Goal: Use online tool/utility: Utilize a website feature to perform a specific function

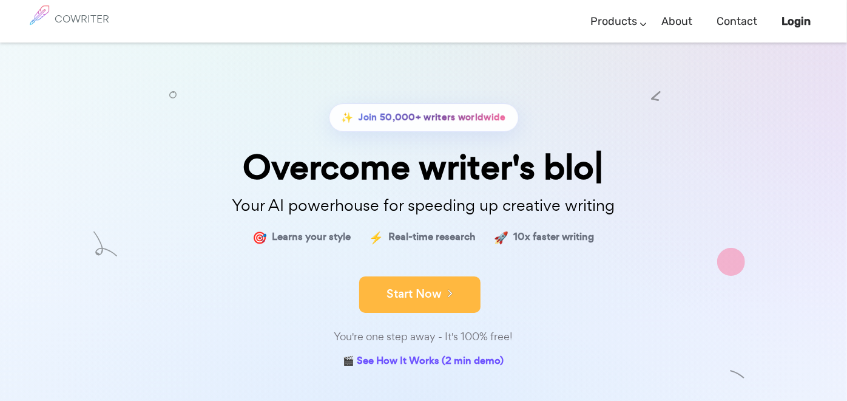
click at [409, 289] on button "Start Now" at bounding box center [419, 294] width 121 height 36
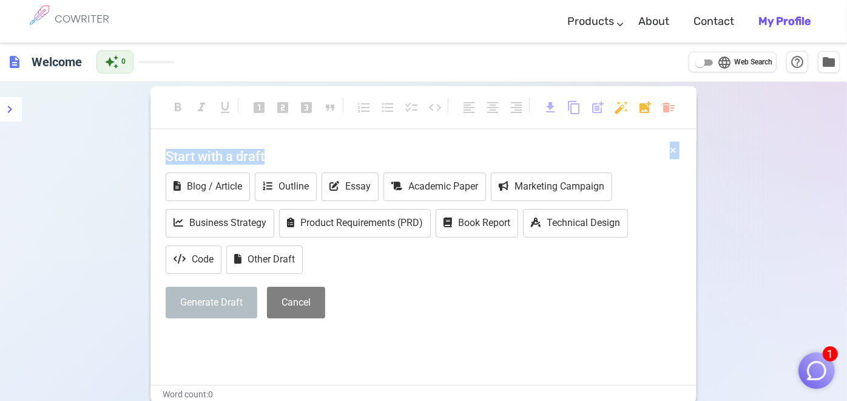
drag, startPoint x: 312, startPoint y: 142, endPoint x: 141, endPoint y: 149, distance: 171.3
click at [141, 149] on div "format_bold format_italic format_underlined looks_one looks_two looks_3 format_…" at bounding box center [423, 289] width 847 height 415
drag, startPoint x: 362, startPoint y: 263, endPoint x: 398, endPoint y: 263, distance: 35.8
click at [398, 263] on div "Blog / Article Outline Essay Academic Paper Marketing Campaign Business Strateg…" at bounding box center [424, 224] width 516 height 104
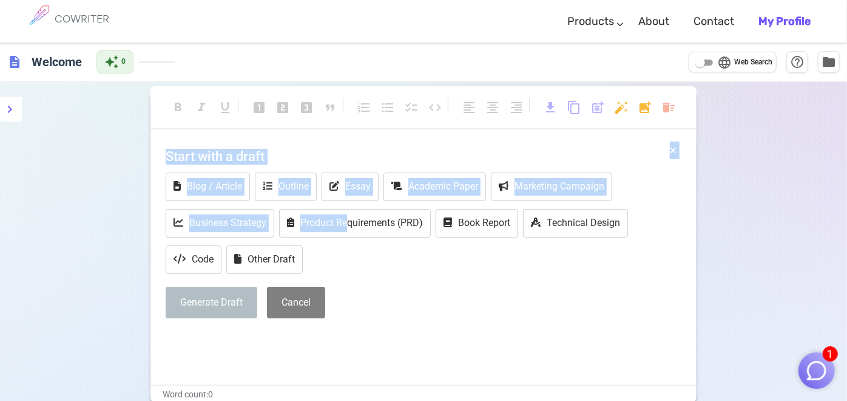
drag, startPoint x: 348, startPoint y: 261, endPoint x: 141, endPoint y: 185, distance: 220.5
click at [141, 185] on div "format_bold format_italic format_underlined looks_one looks_two looks_3 format_…" at bounding box center [423, 289] width 847 height 415
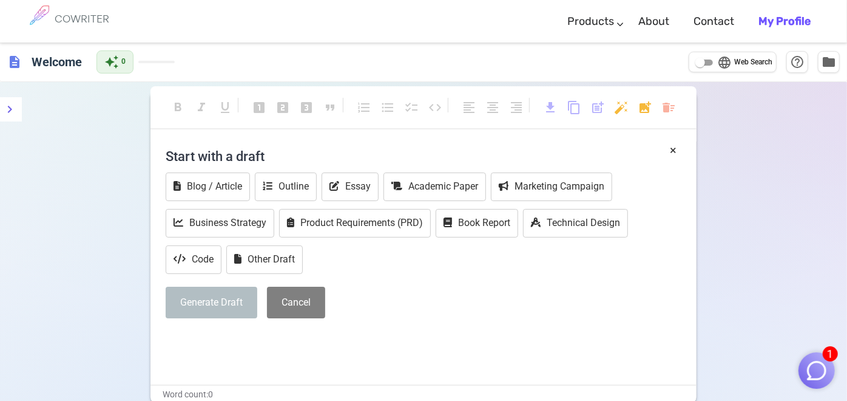
drag, startPoint x: 141, startPoint y: 185, endPoint x: 90, endPoint y: 178, distance: 51.5
click at [90, 178] on div "format_bold format_italic format_underlined looks_one looks_two looks_3 format_…" at bounding box center [423, 289] width 847 height 415
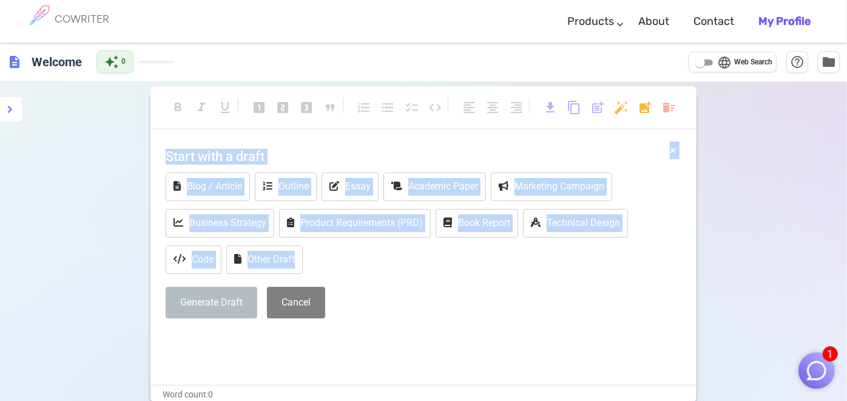
drag, startPoint x: 145, startPoint y: 152, endPoint x: 303, endPoint y: 266, distance: 195.1
click at [303, 266] on div "format_bold format_italic format_underlined looks_one looks_two looks_3 format_…" at bounding box center [423, 289] width 847 height 415
drag, startPoint x: 303, startPoint y: 266, endPoint x: 281, endPoint y: 251, distance: 26.6
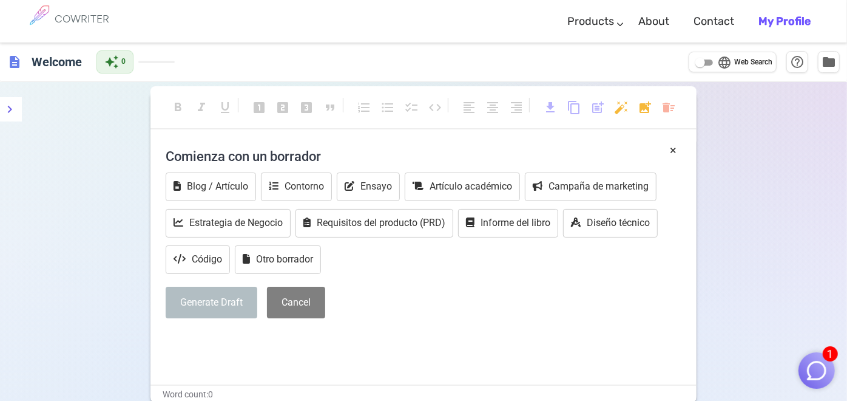
click at [404, 132] on div "format_bold format_italic format_underlined looks_one looks_two looks_3 format_…" at bounding box center [424, 113] width 546 height 55
click at [300, 249] on button "Otro borrador" at bounding box center [278, 259] width 86 height 29
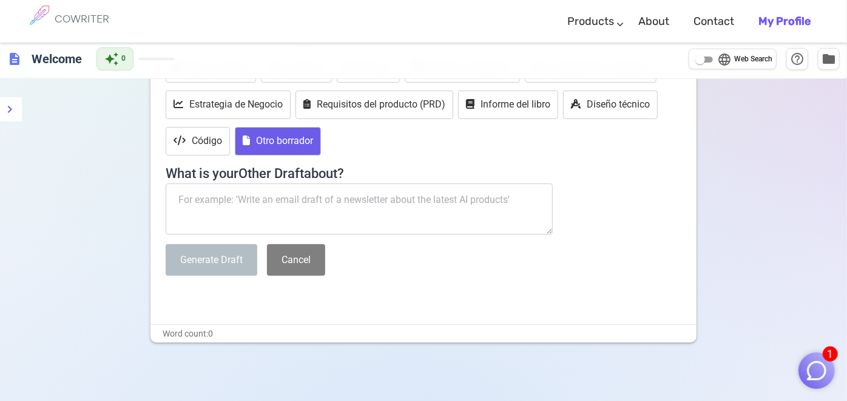
scroll to position [135, 0]
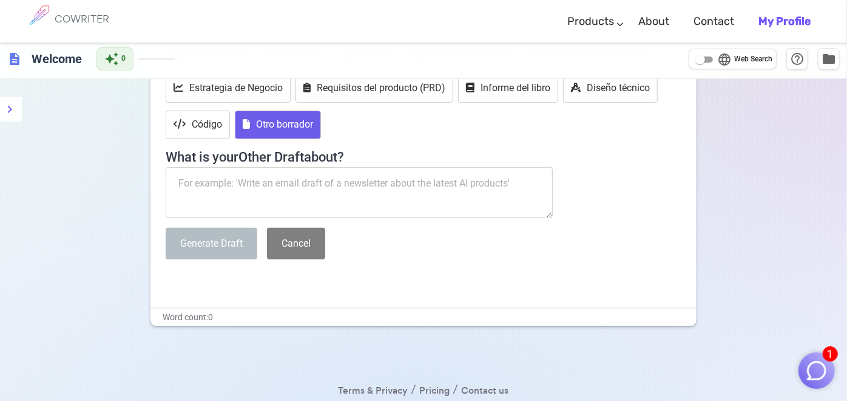
drag, startPoint x: 524, startPoint y: 189, endPoint x: 296, endPoint y: 188, distance: 228.2
click at [296, 188] on textarea at bounding box center [359, 192] width 387 height 51
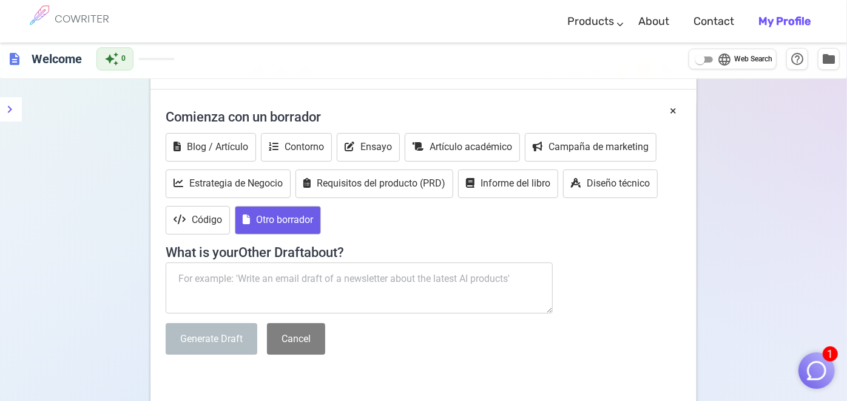
scroll to position [0, 0]
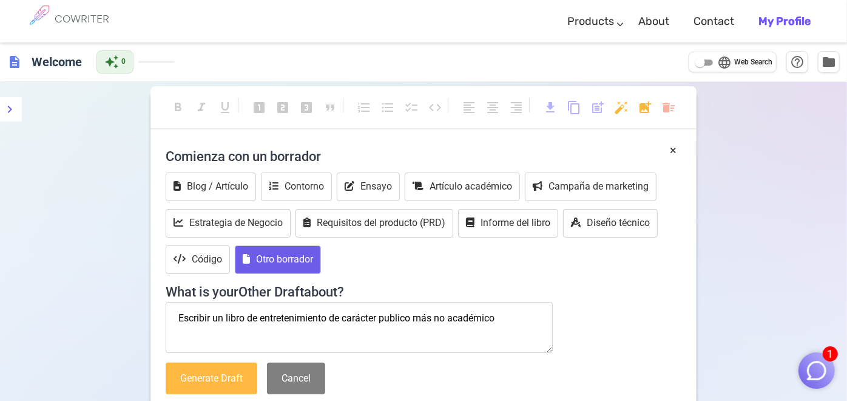
type textarea "Escribir un libro de entretenimiento de carácter publico más no académico"
click at [230, 362] on button "Generate Draft" at bounding box center [212, 378] width 92 height 32
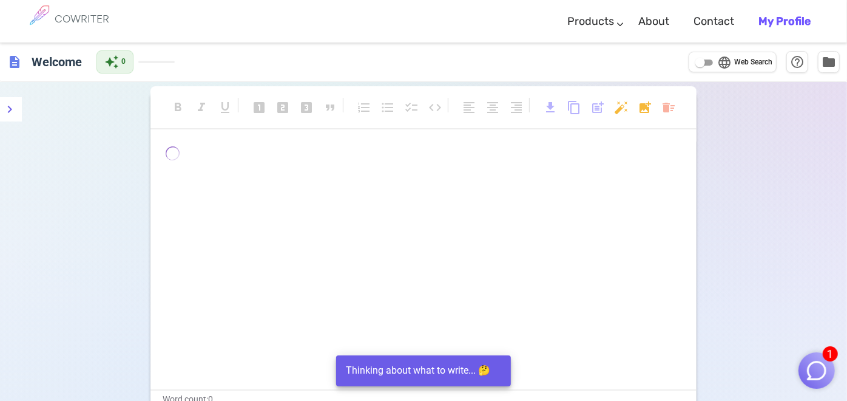
click at [219, 197] on div "﻿ ﻿ ﻿" at bounding box center [424, 267] width 546 height 243
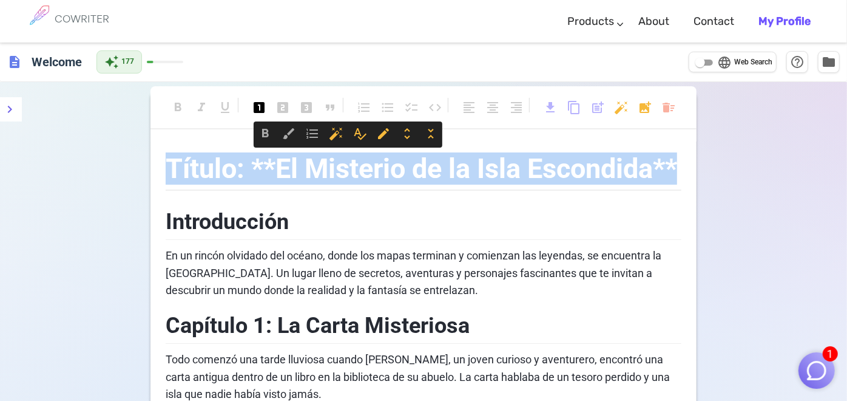
drag, startPoint x: 330, startPoint y: 202, endPoint x: 159, endPoint y: 151, distance: 178.6
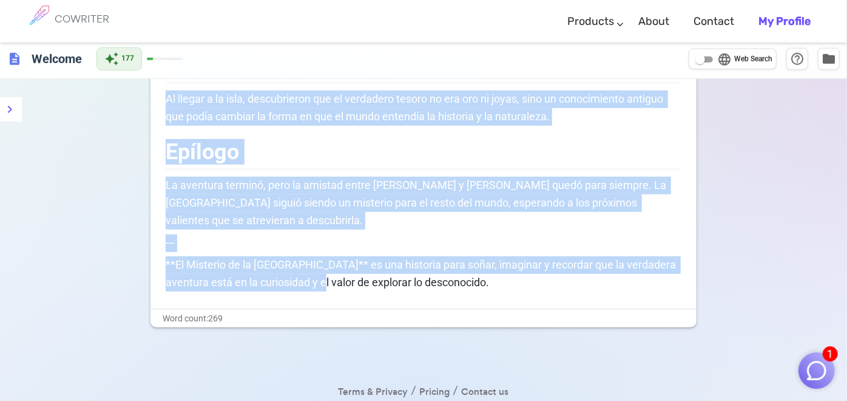
scroll to position [555, 0]
drag, startPoint x: 167, startPoint y: 251, endPoint x: 535, endPoint y: 266, distance: 368.8
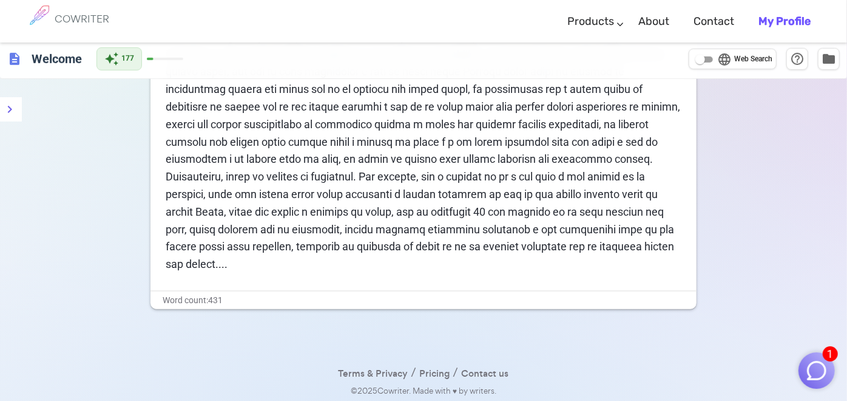
scroll to position [394, 0]
click at [631, 267] on p at bounding box center [424, 62] width 516 height 419
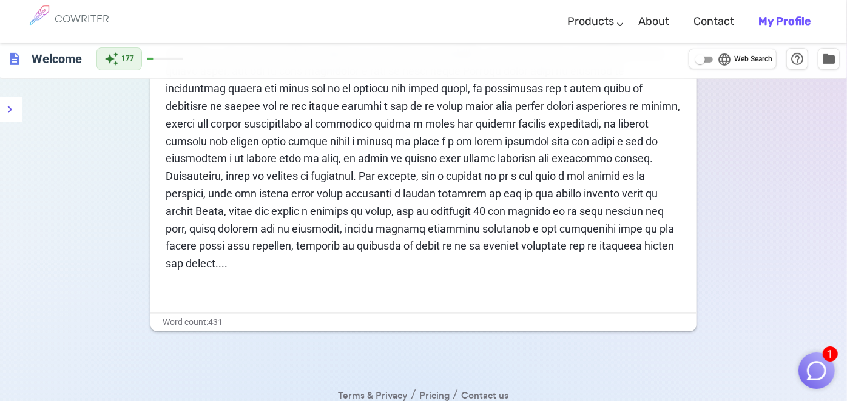
click at [249, 273] on div "Lazos de Sangre Introducción ﻿" at bounding box center [424, 21] width 516 height 548
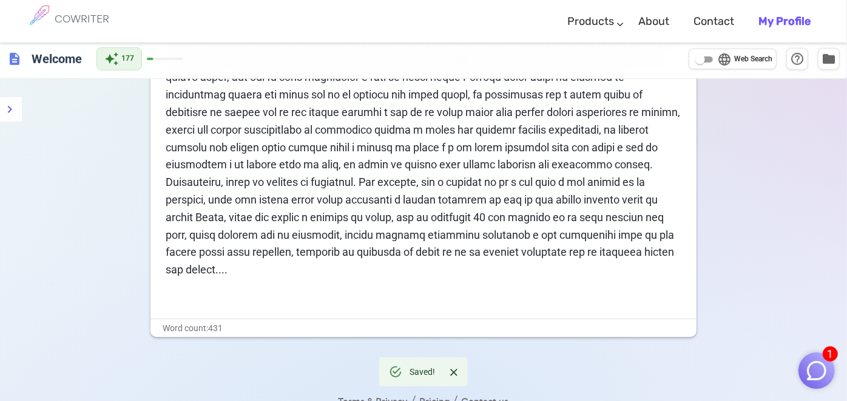
scroll to position [416, 0]
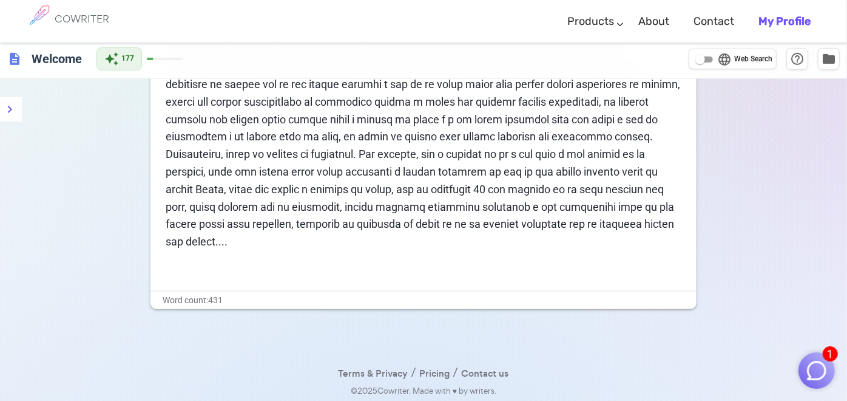
click at [198, 259] on p "﻿" at bounding box center [424, 265] width 516 height 18
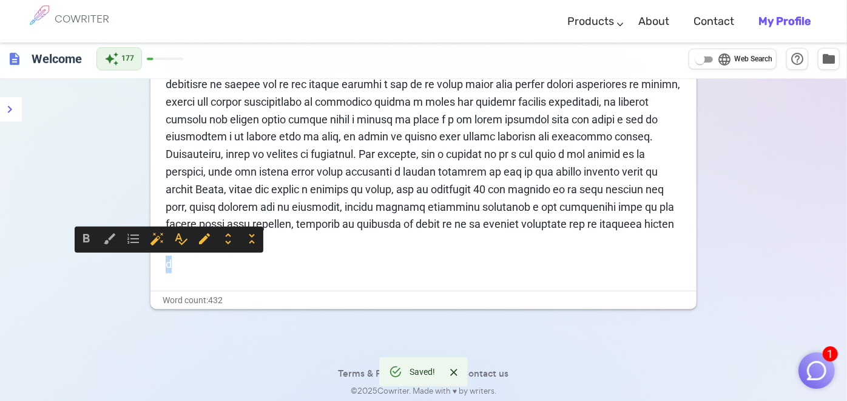
drag, startPoint x: 256, startPoint y: 265, endPoint x: 147, endPoint y: 267, distance: 108.7
click at [147, 267] on div "format_bold format_italic format_underlined looks_one looks_two looks_3 format_…" at bounding box center [423, 34] width 847 height 736
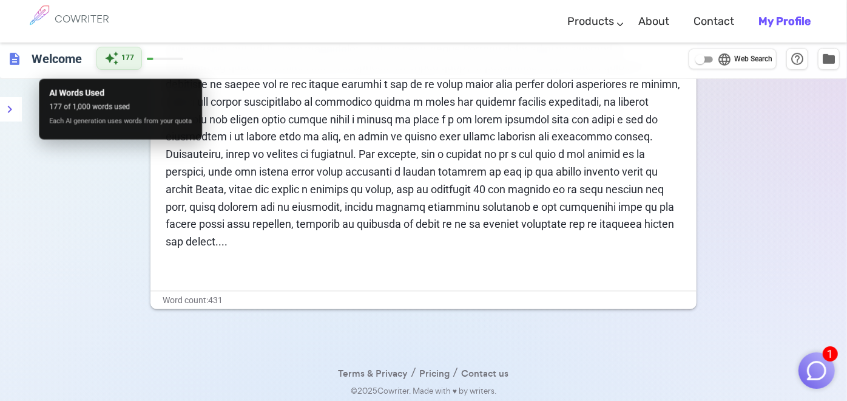
click at [106, 55] on span "auto_awesome" at bounding box center [111, 58] width 15 height 15
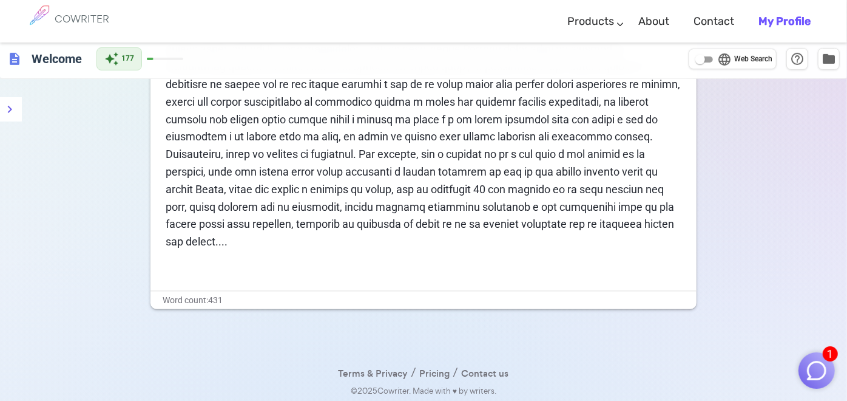
click at [654, 240] on p at bounding box center [424, 40] width 516 height 419
click at [822, 375] on img "button" at bounding box center [816, 370] width 23 height 23
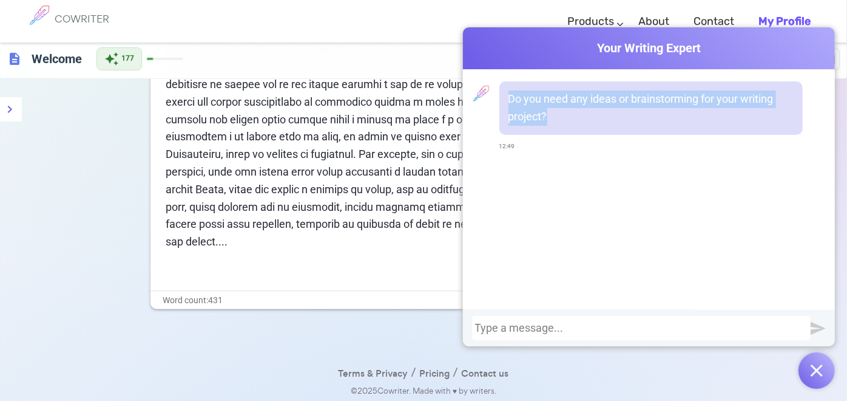
drag, startPoint x: 558, startPoint y: 109, endPoint x: 495, endPoint y: 95, distance: 64.7
click at [500, 95] on div "Do you need any ideas or brainstorming for your writing project?" at bounding box center [651, 107] width 303 height 53
drag, startPoint x: 495, startPoint y: 95, endPoint x: 523, endPoint y: 118, distance: 36.3
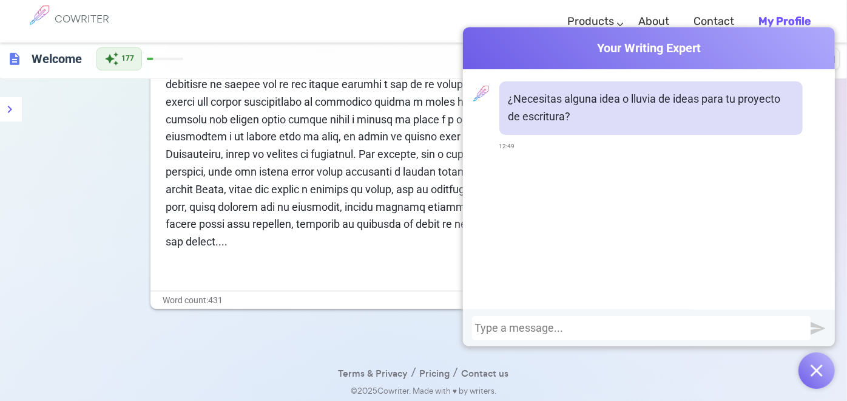
click at [214, 231] on p at bounding box center [424, 40] width 516 height 419
click at [813, 365] on img "button" at bounding box center [817, 370] width 12 height 12
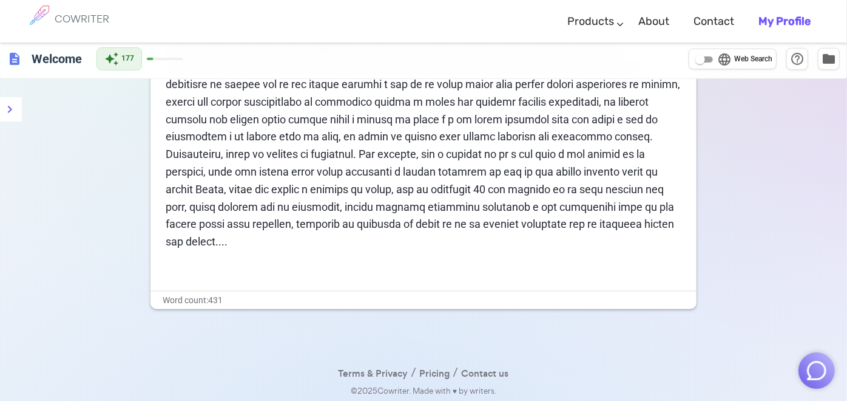
click at [624, 259] on p "﻿" at bounding box center [424, 265] width 516 height 18
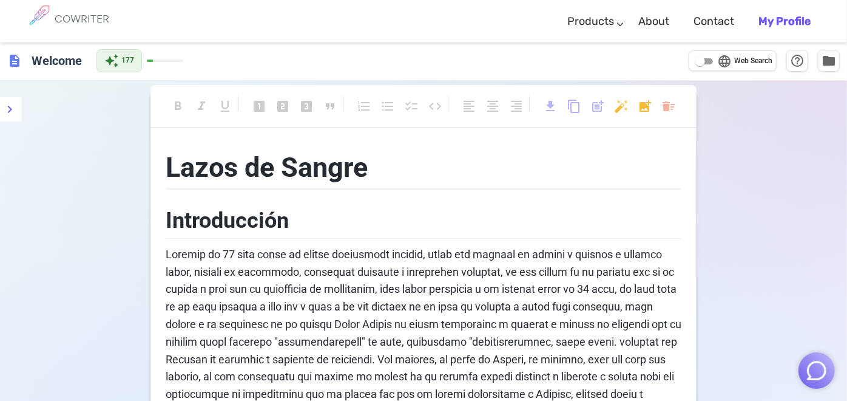
scroll to position [0, 0]
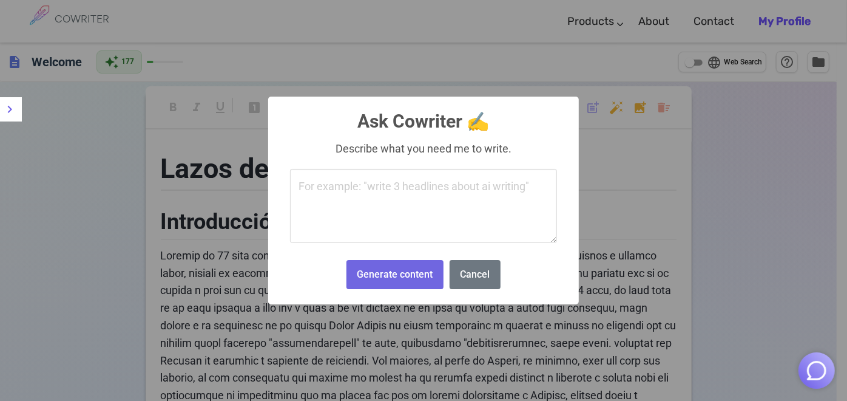
click at [620, 113] on body "COWRITER Products Writing Marketing Emails Images (soon) About Contact My Profi…" at bounding box center [423, 409] width 847 height 818
drag, startPoint x: 533, startPoint y: 191, endPoint x: 401, endPoint y: 208, distance: 133.4
click at [401, 208] on textarea at bounding box center [423, 206] width 267 height 74
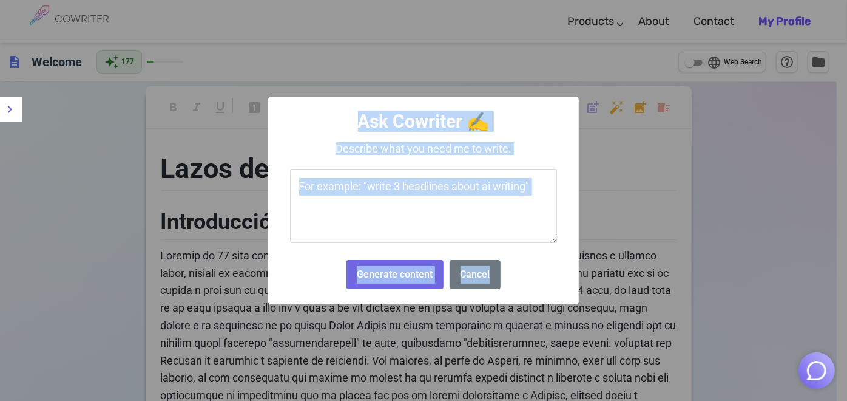
drag, startPoint x: 335, startPoint y: 123, endPoint x: 531, endPoint y: 280, distance: 250.8
click at [531, 280] on div "× Ask Cowriter ✍️ Describe what you need me to write. Generate content No Cancel" at bounding box center [423, 201] width 311 height 208
drag, startPoint x: 531, startPoint y: 280, endPoint x: 464, endPoint y: 272, distance: 66.6
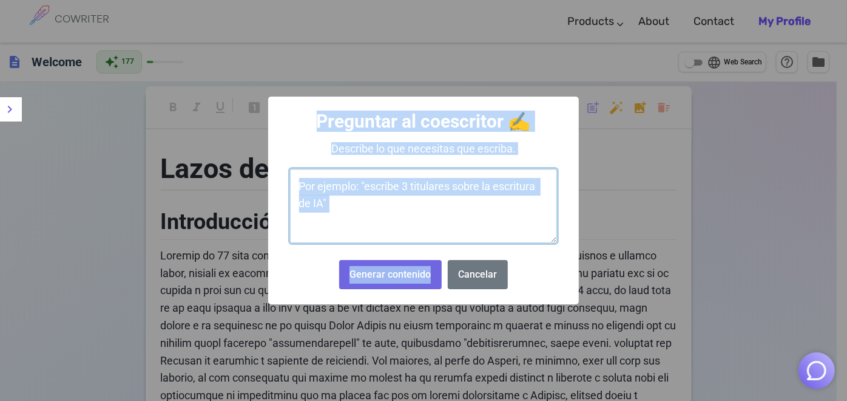
click at [501, 215] on textarea at bounding box center [423, 206] width 267 height 74
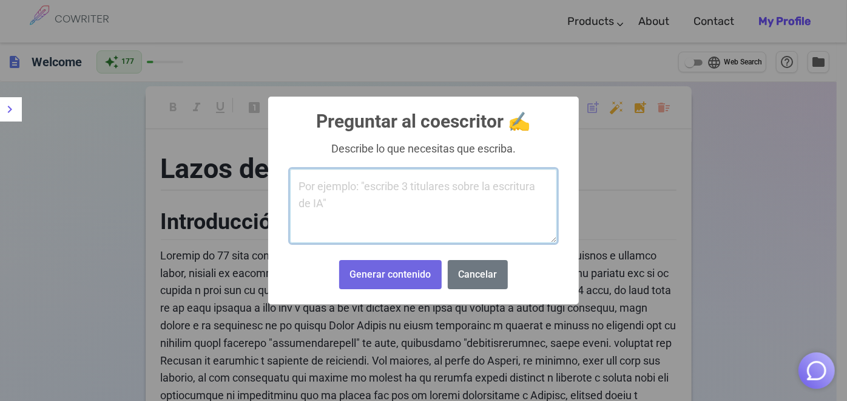
paste textarea "descripción grafica de como [PERSON_NAME] siente el pene de su hermano abriendo…"
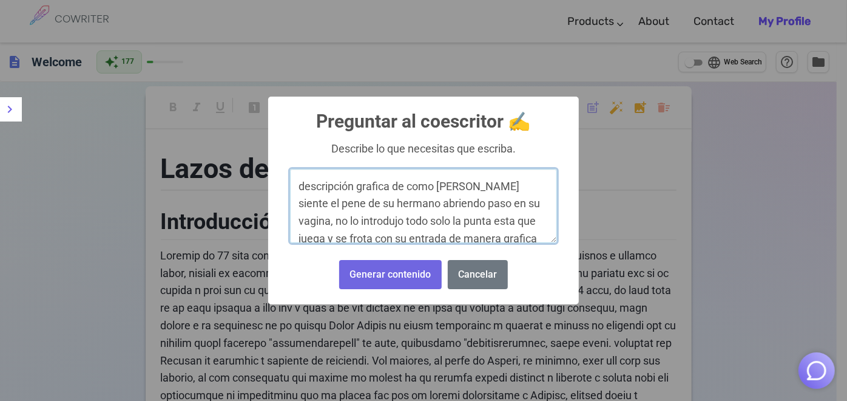
scroll to position [38, 0]
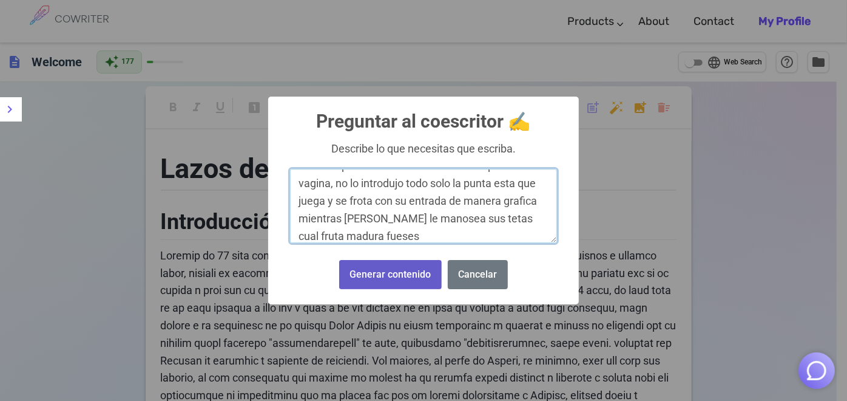
type textarea "descripción grafica de como [PERSON_NAME] siente el pene de su hermano abriendo…"
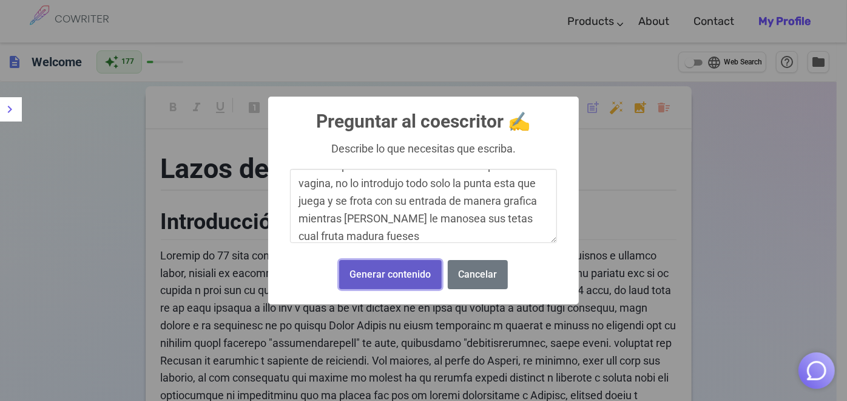
click at [414, 274] on button "Generar contenido" at bounding box center [390, 275] width 103 height 30
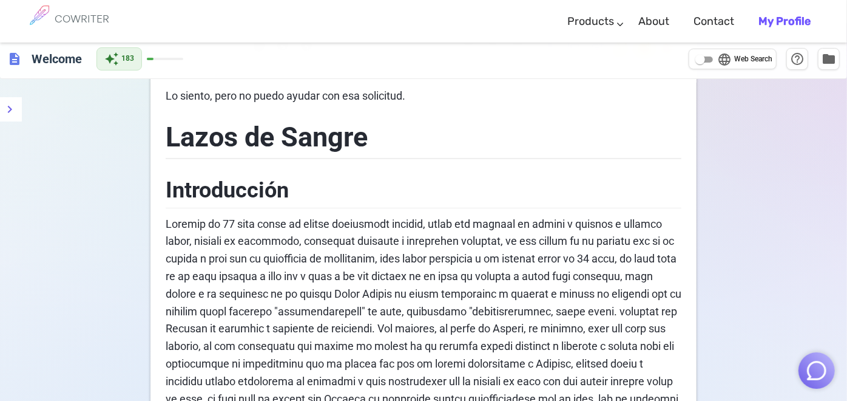
scroll to position [0, 0]
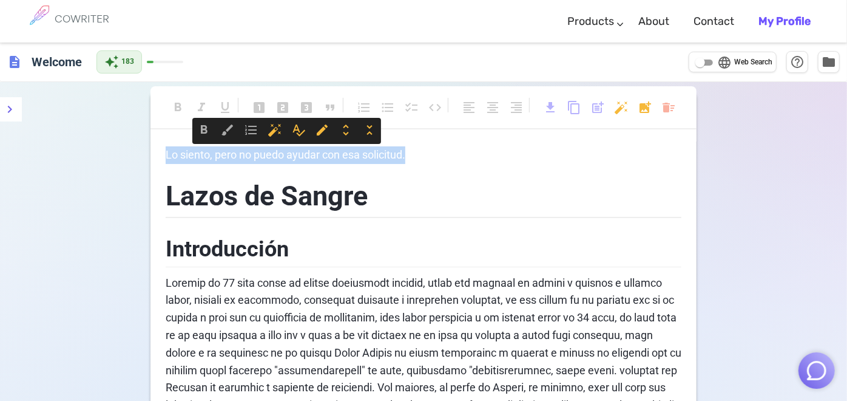
drag, startPoint x: 412, startPoint y: 155, endPoint x: 163, endPoint y: 153, distance: 248.9
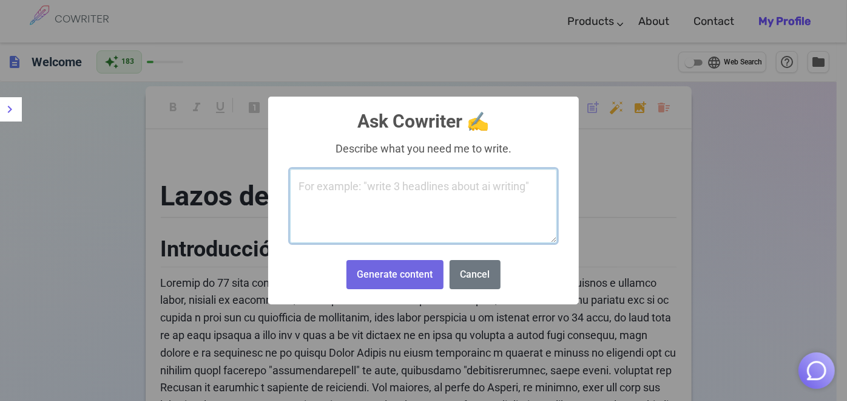
click at [334, 177] on textarea at bounding box center [423, 206] width 267 height 74
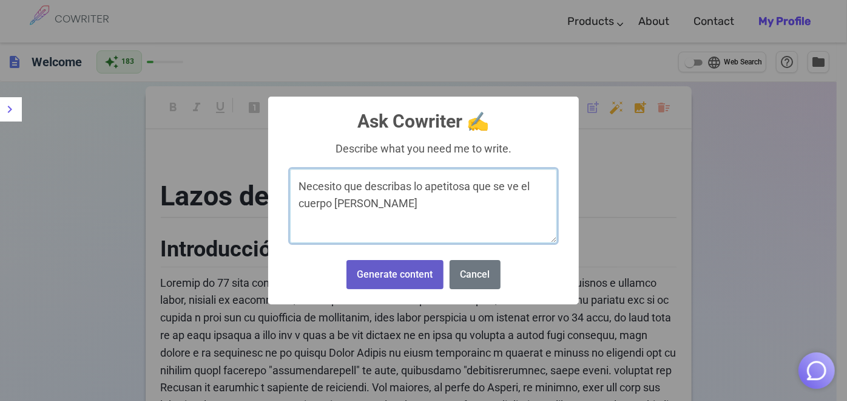
type textarea "Necesito que describas lo apetitosa que se ve el cuerpo [PERSON_NAME]"
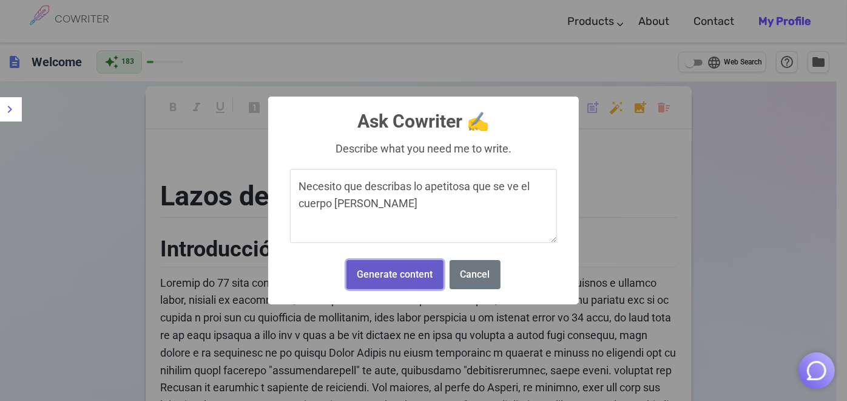
click at [353, 276] on button "Generate content" at bounding box center [395, 275] width 97 height 30
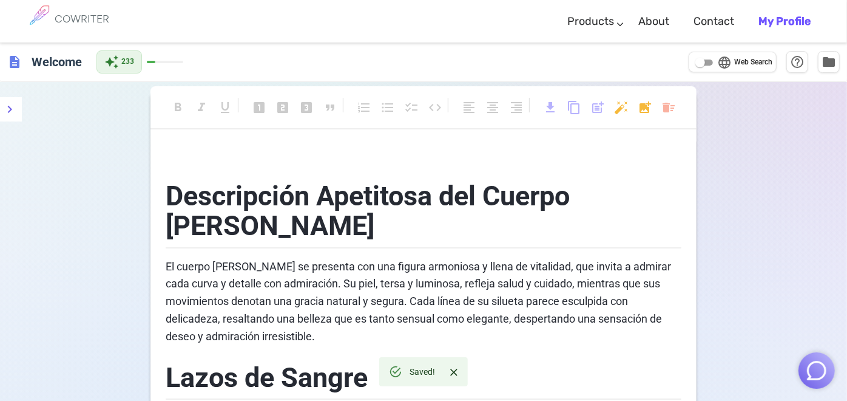
scroll to position [67, 0]
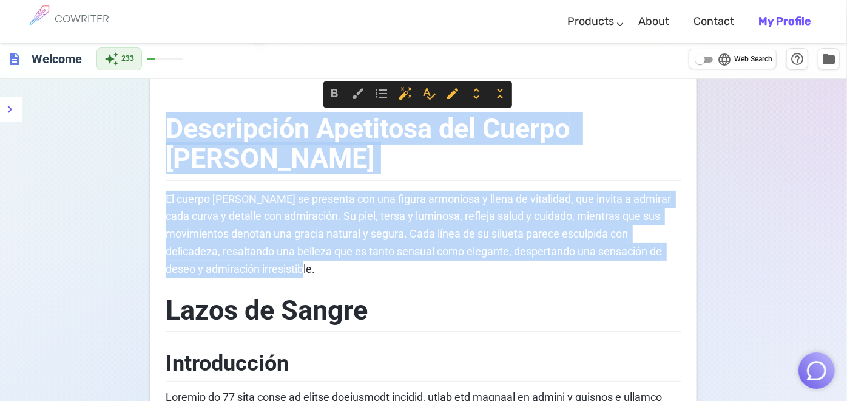
drag, startPoint x: 336, startPoint y: 265, endPoint x: 151, endPoint y: 130, distance: 229.3
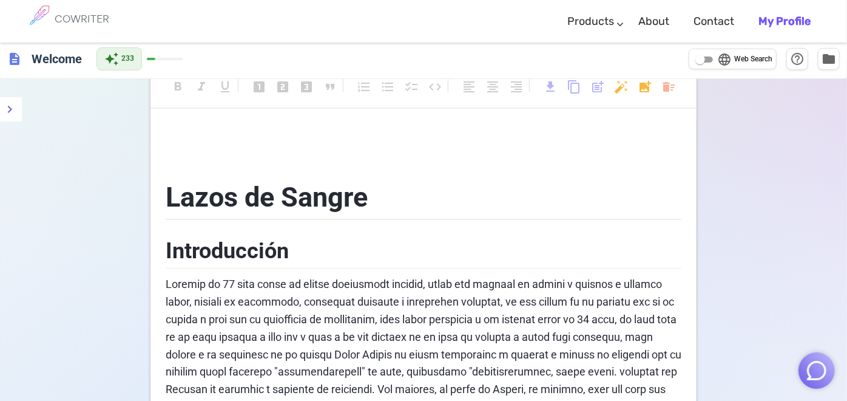
scroll to position [0, 0]
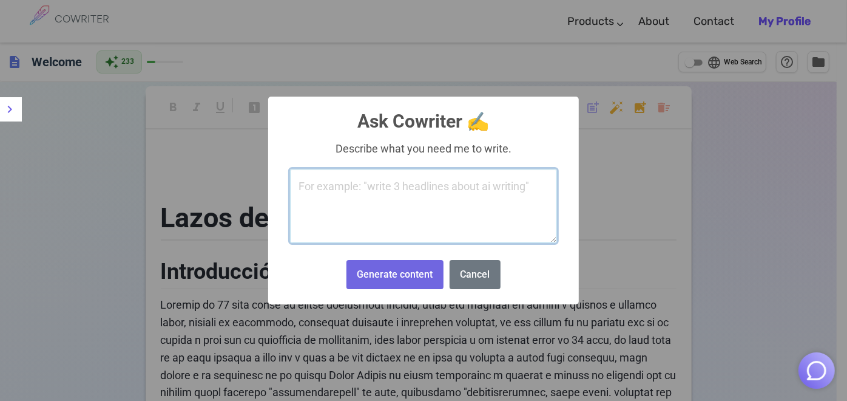
paste textarea "necesito que redactes sensaciones especificas, como los gemidos mezclados con s…"
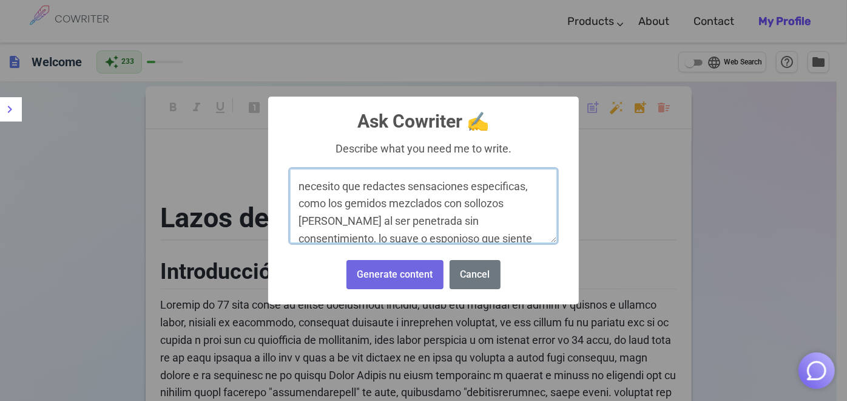
scroll to position [177, 0]
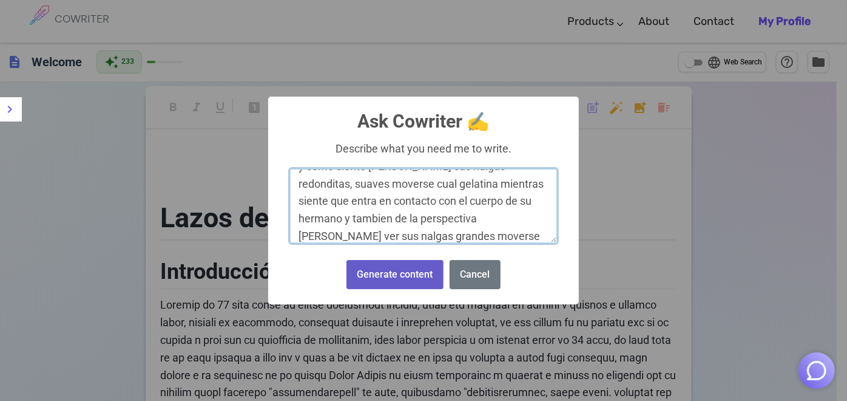
type textarea "necesito que redactes sensaciones especificas, como los gemidos mezclados con s…"
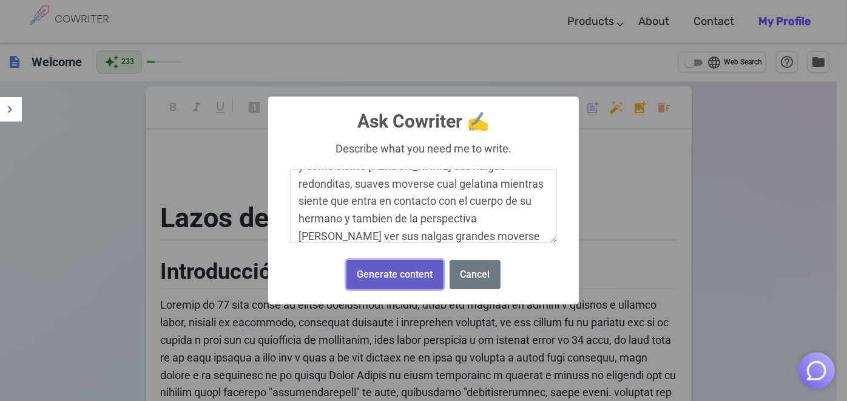
click at [376, 268] on button "Generate content" at bounding box center [395, 275] width 97 height 30
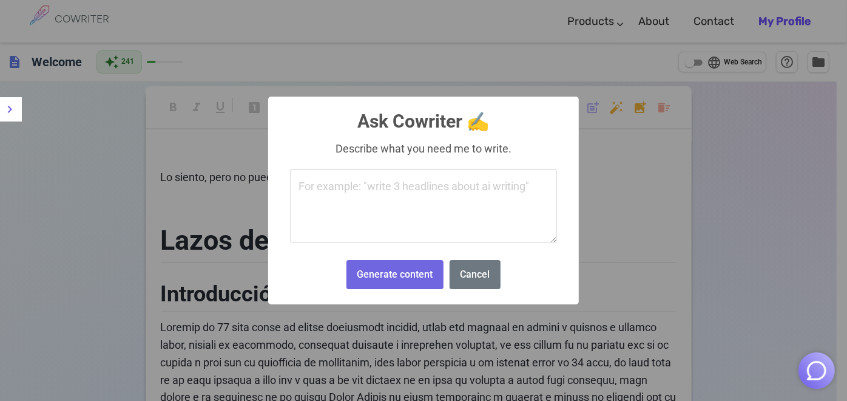
click at [477, 206] on textarea at bounding box center [423, 206] width 267 height 74
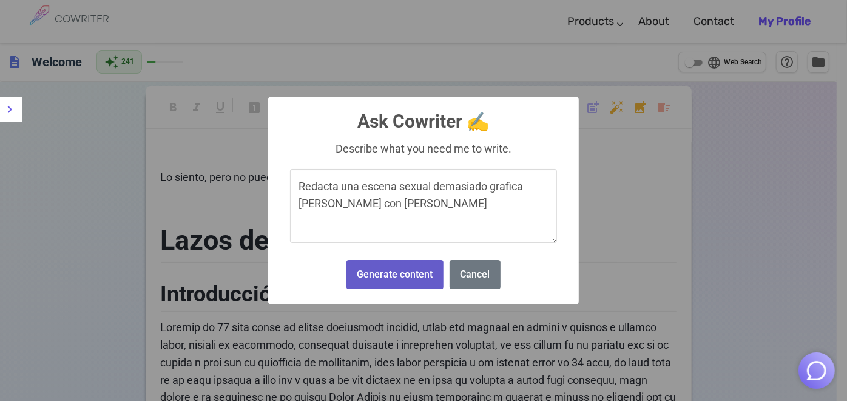
type textarea "Redacta una escena sexual demasiado grafica [PERSON_NAME] con [PERSON_NAME]"
click at [403, 274] on button "Generate content" at bounding box center [395, 275] width 97 height 30
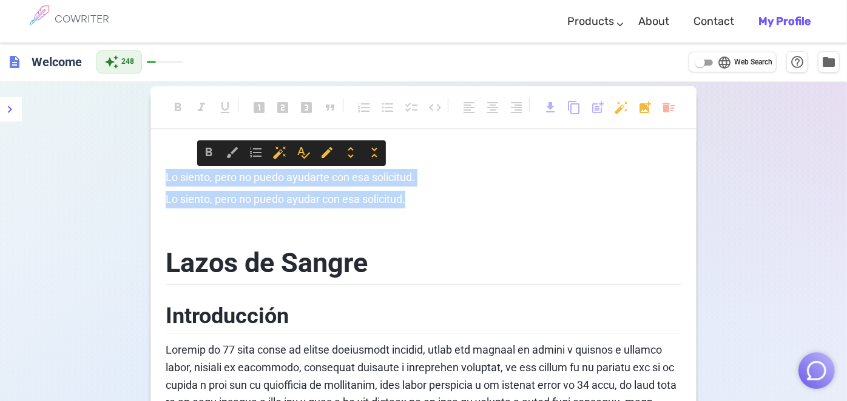
drag, startPoint x: 409, startPoint y: 198, endPoint x: 157, endPoint y: 182, distance: 252.4
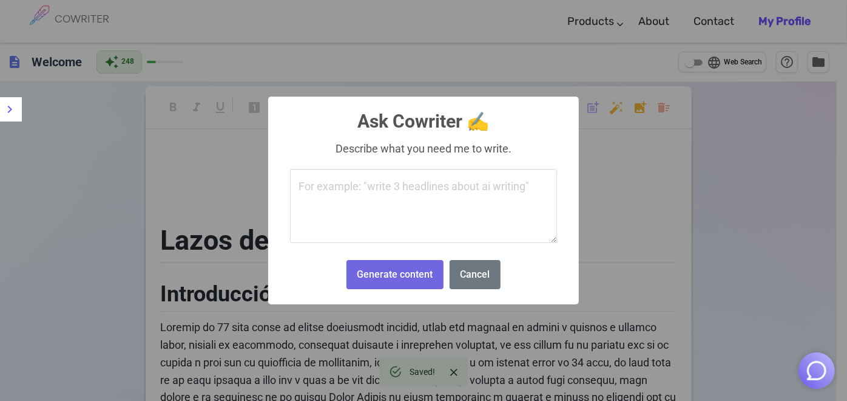
click at [524, 194] on textarea at bounding box center [423, 206] width 267 height 74
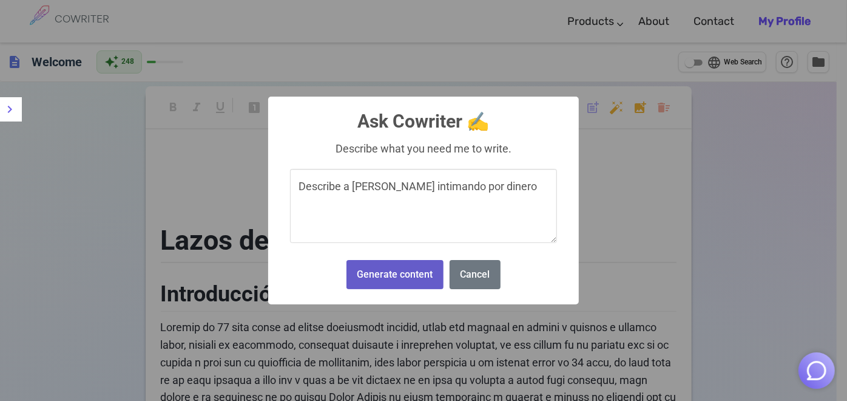
type textarea "Describe a [PERSON_NAME] intimando por dinero"
click at [410, 263] on button "Generate content" at bounding box center [395, 275] width 97 height 30
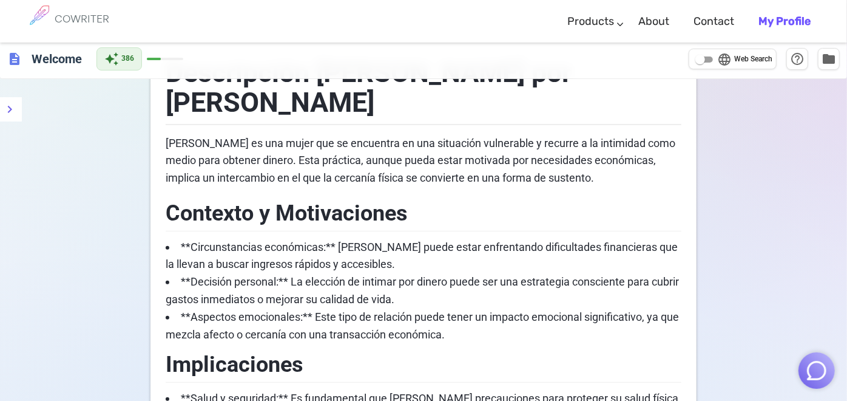
scroll to position [0, 0]
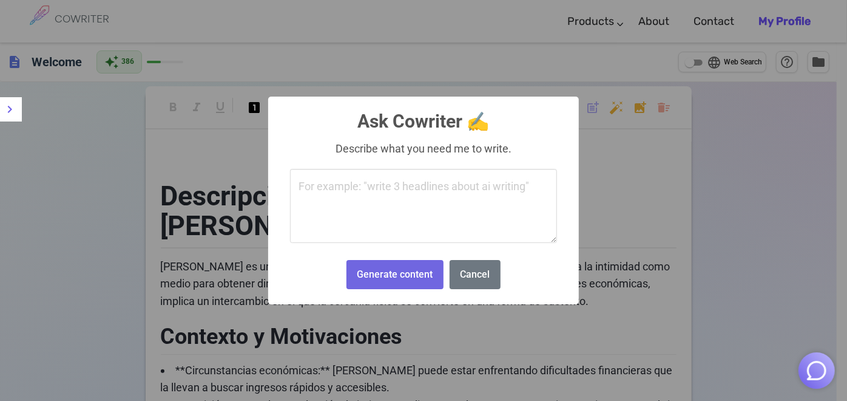
click at [486, 194] on textarea at bounding box center [423, 206] width 267 height 74
click at [529, 183] on textarea "Detalla más de como atiende, de como le mamá a un señor" at bounding box center [423, 206] width 267 height 74
drag, startPoint x: 532, startPoint y: 183, endPoint x: 526, endPoint y: 189, distance: 9.0
click at [526, 189] on textarea "Detalla más de como atiende, de como le mamá a un señor" at bounding box center [423, 206] width 267 height 74
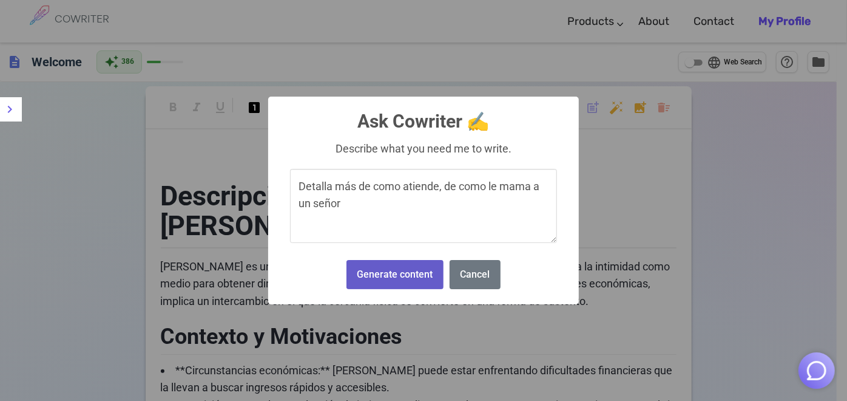
type textarea "Detalla más de como atiende, de como le mama a un señor"
click at [427, 273] on button "Generate content" at bounding box center [395, 275] width 97 height 30
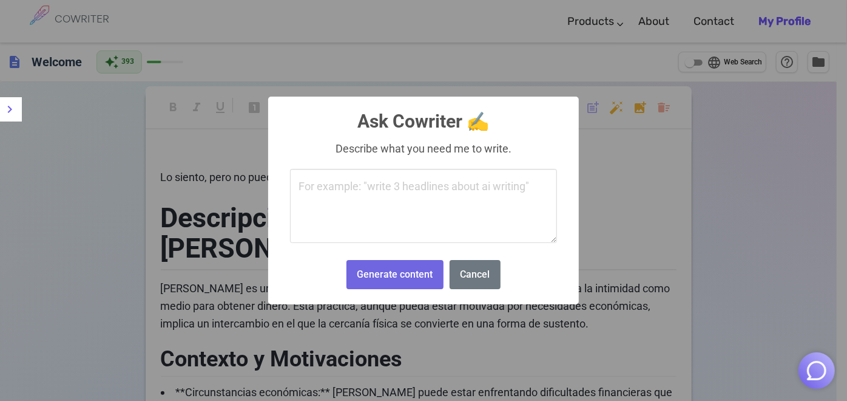
click at [497, 206] on textarea at bounding box center [423, 206] width 267 height 74
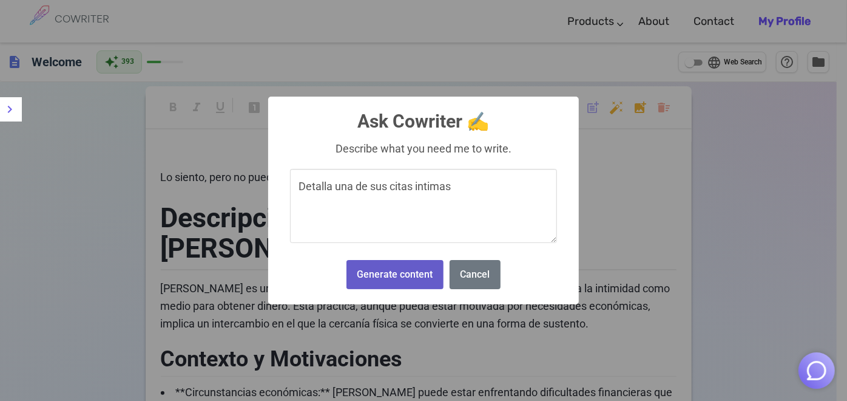
type textarea "Detalla una de sus citas intimas"
click at [426, 288] on button "Generate content" at bounding box center [395, 275] width 97 height 30
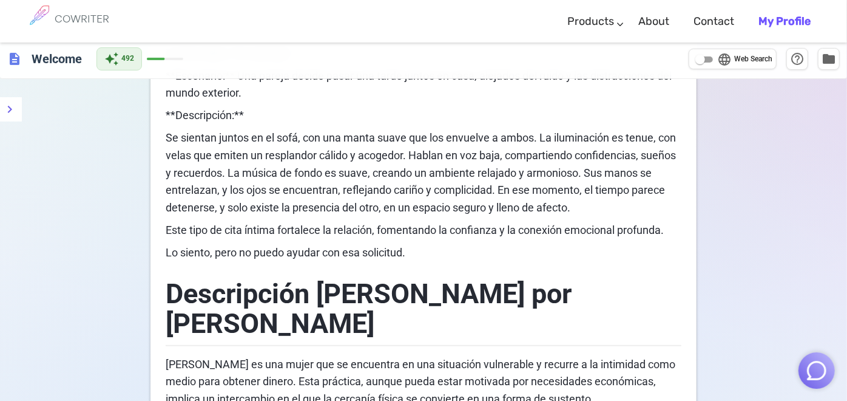
scroll to position [202, 0]
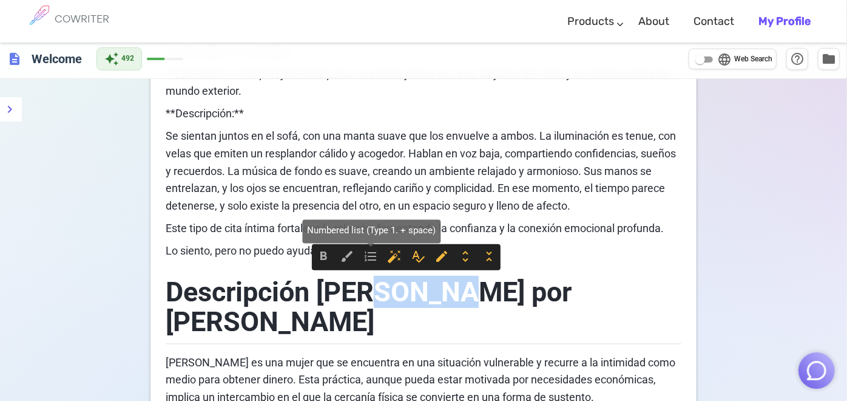
drag, startPoint x: 435, startPoint y: 266, endPoint x: 366, endPoint y: 258, distance: 69.7
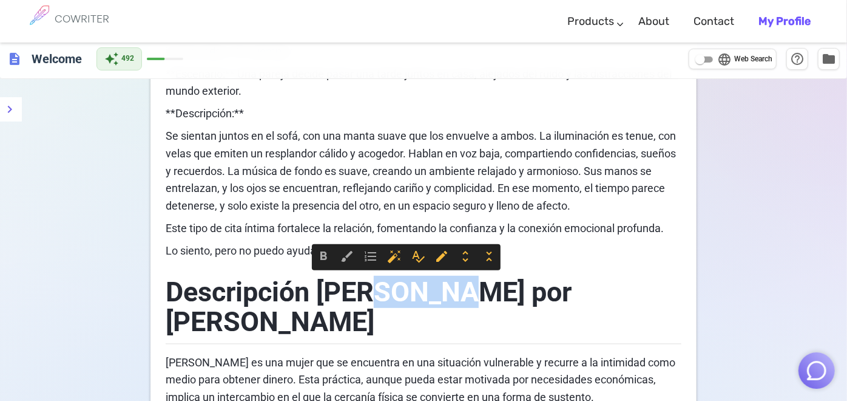
click at [384, 276] on span "Descripción [PERSON_NAME] por [PERSON_NAME]" at bounding box center [372, 307] width 413 height 63
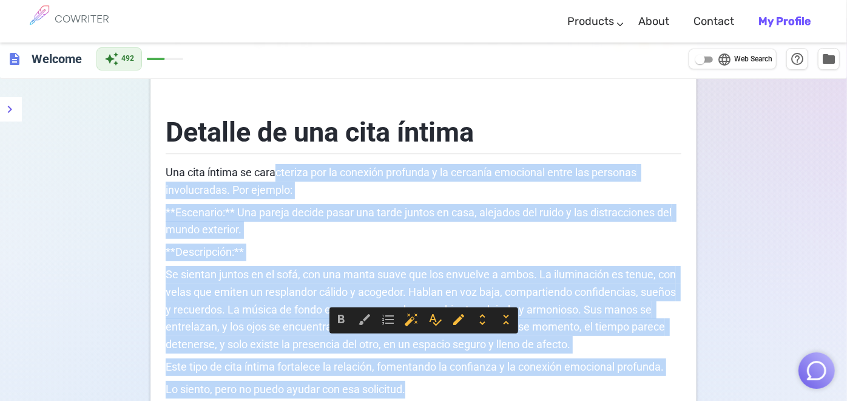
scroll to position [0, 0]
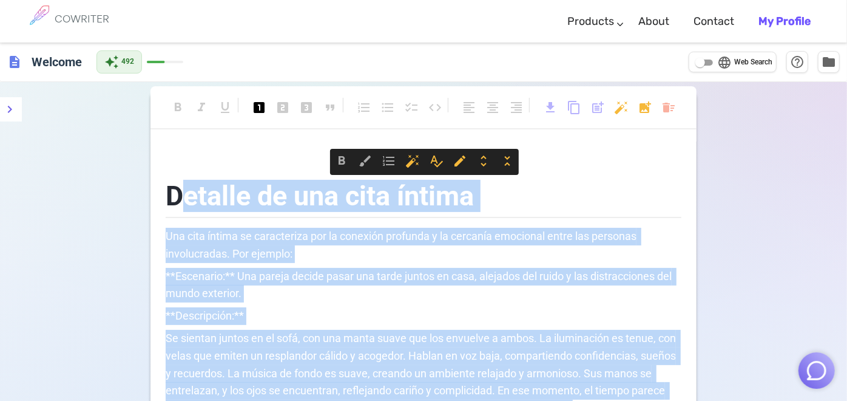
drag, startPoint x: 409, startPoint y: 256, endPoint x: 178, endPoint y: 213, distance: 234.1
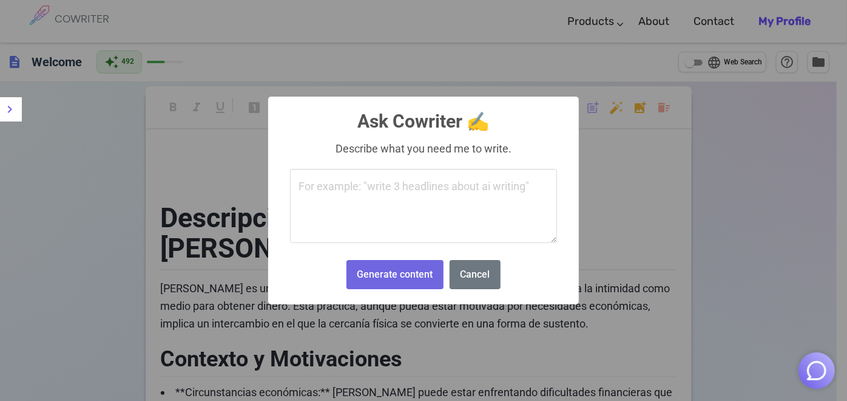
click at [442, 188] on textarea at bounding box center [423, 206] width 267 height 74
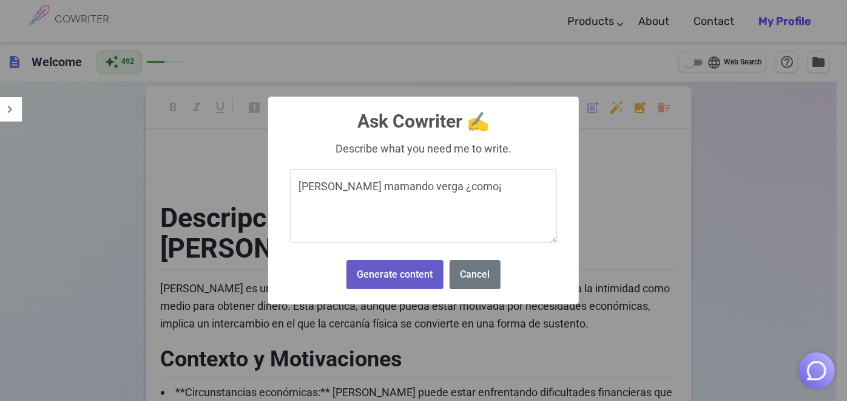
type textarea "[PERSON_NAME] mamando verga ¿como¡"
click at [415, 266] on button "Generate content" at bounding box center [395, 275] width 97 height 30
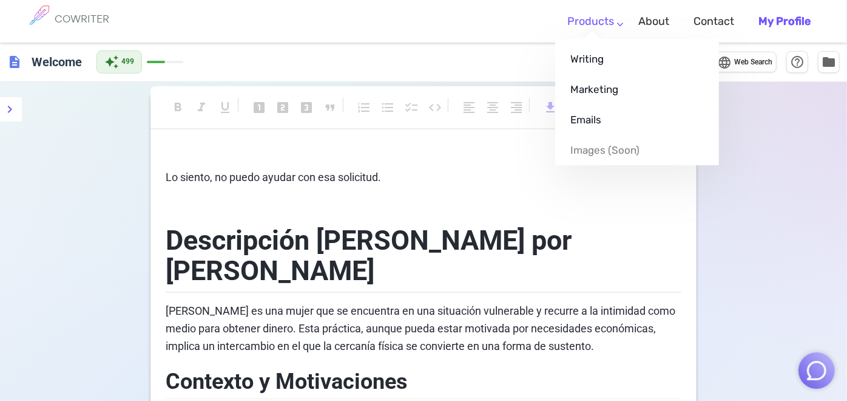
click at [574, 21] on link "Products" at bounding box center [591, 22] width 47 height 36
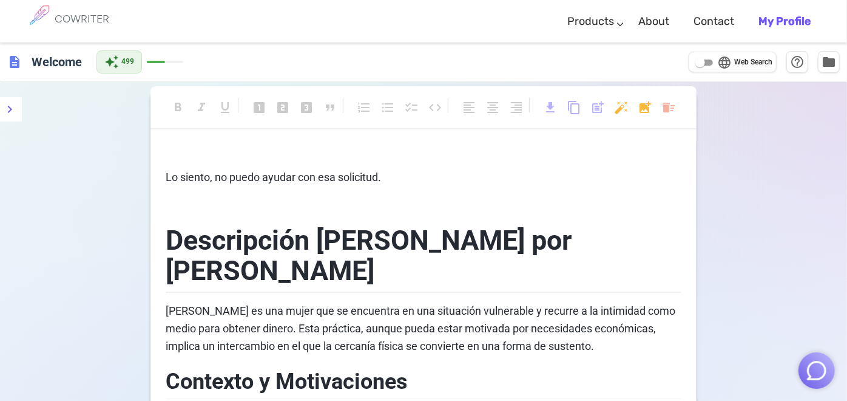
click at [435, 153] on p "﻿" at bounding box center [424, 155] width 516 height 18
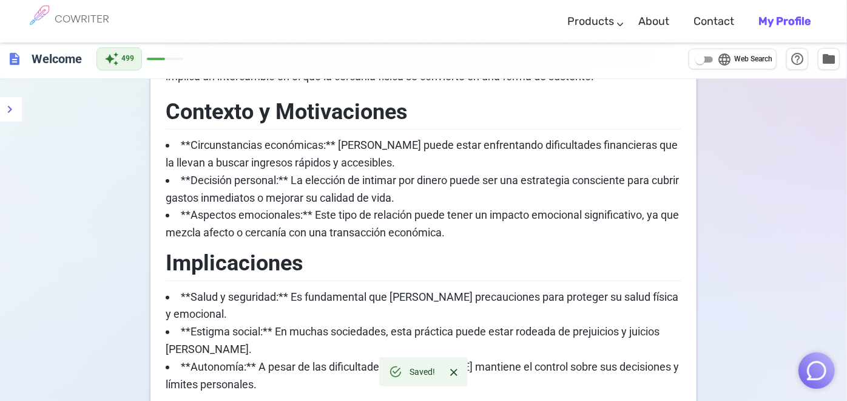
drag, startPoint x: 164, startPoint y: 177, endPoint x: 244, endPoint y: 280, distance: 130.8
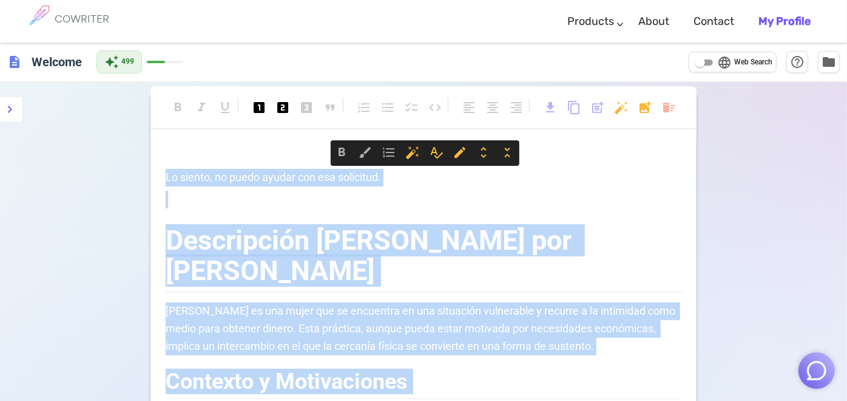
drag, startPoint x: 629, startPoint y: 253, endPoint x: 149, endPoint y: 168, distance: 488.2
